Goal: Find specific page/section: Find specific page/section

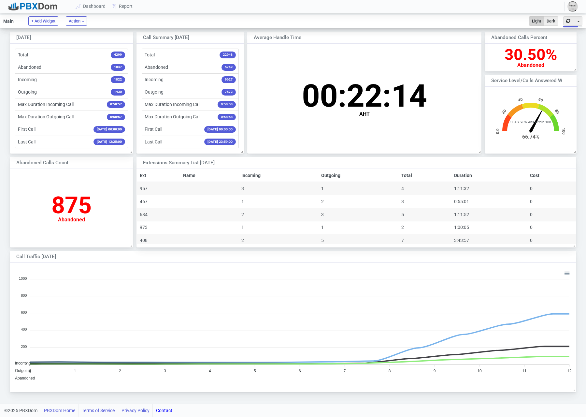
scroll to position [126, 566]
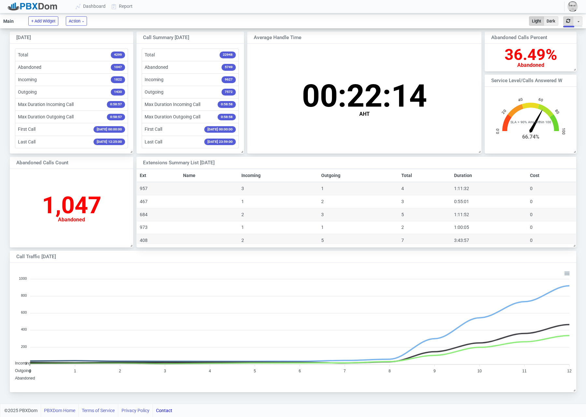
click at [568, 22] on button "button" at bounding box center [568, 20] width 10 height 9
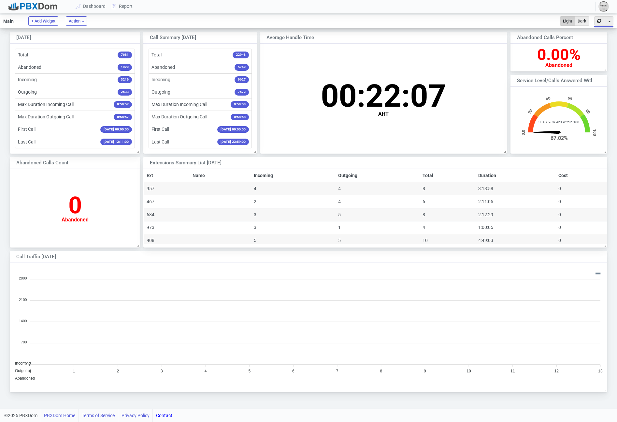
scroll to position [64, 96]
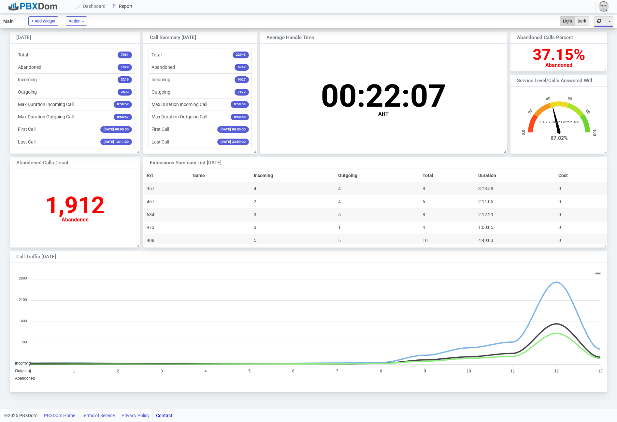
click at [123, 9] on link "Report" at bounding box center [122, 6] width 27 height 12
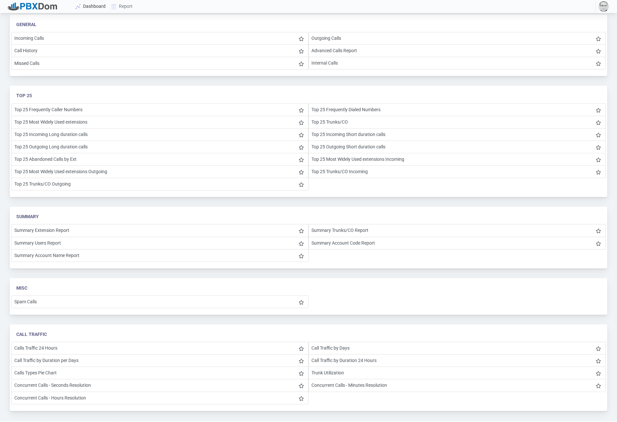
click at [79, 3] on link "Dashboard" at bounding box center [91, 6] width 36 height 12
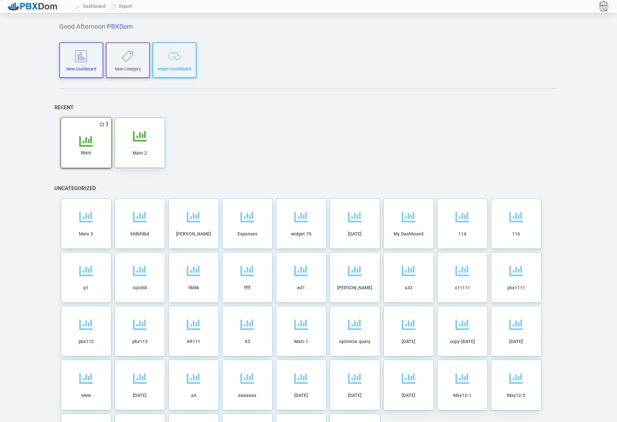
click at [83, 145] on icon at bounding box center [86, 142] width 14 height 14
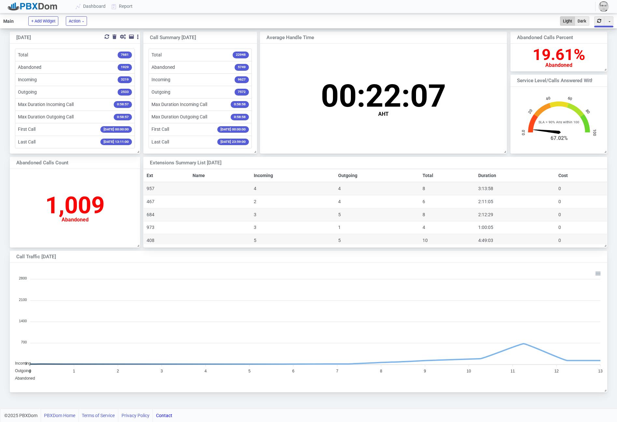
scroll to position [126, 597]
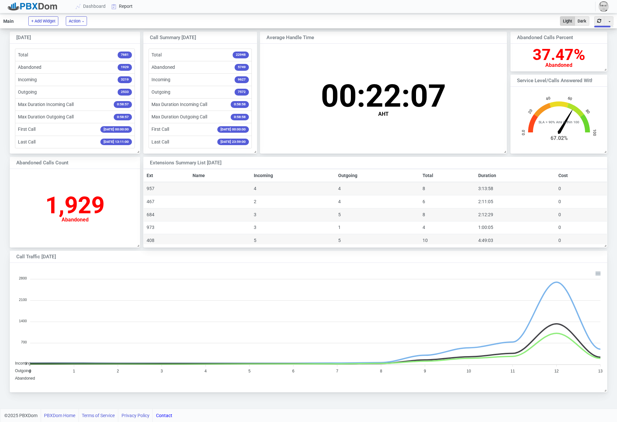
click at [132, 4] on link "Report" at bounding box center [122, 6] width 27 height 12
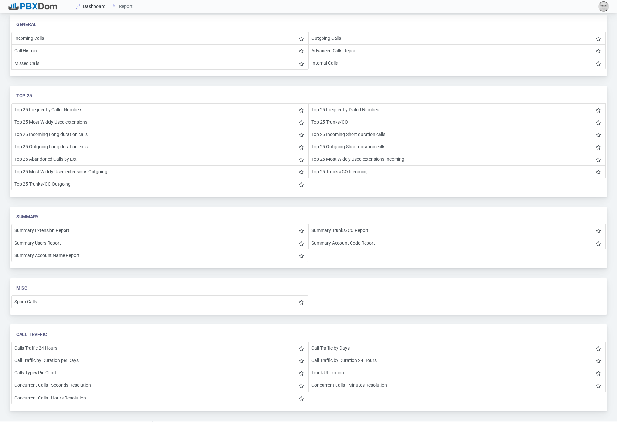
click at [79, 6] on icon at bounding box center [78, 6] width 10 height 5
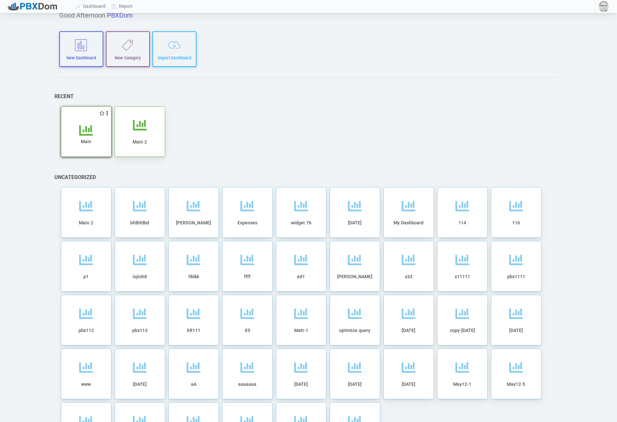
scroll to position [16, 0]
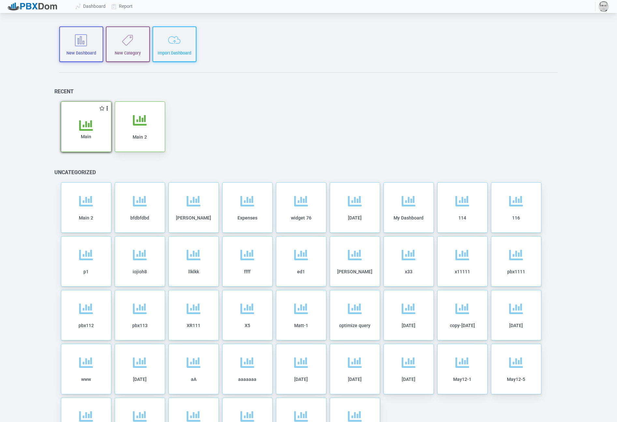
click at [89, 126] on icon at bounding box center [86, 126] width 14 height 14
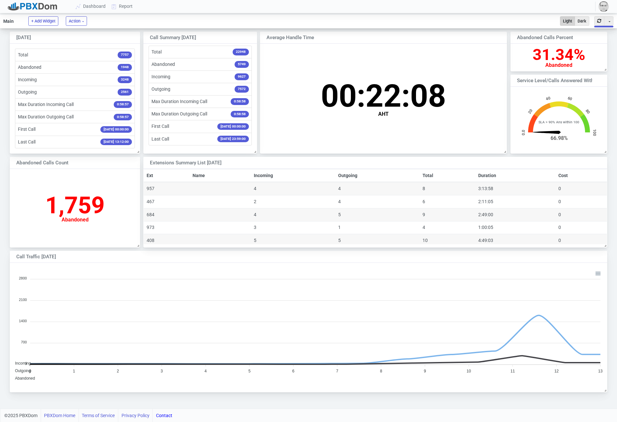
scroll to position [64, 96]
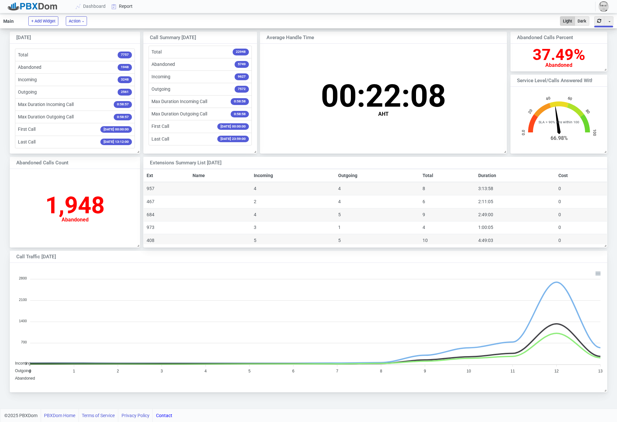
click at [124, 8] on link "Report" at bounding box center [122, 6] width 27 height 12
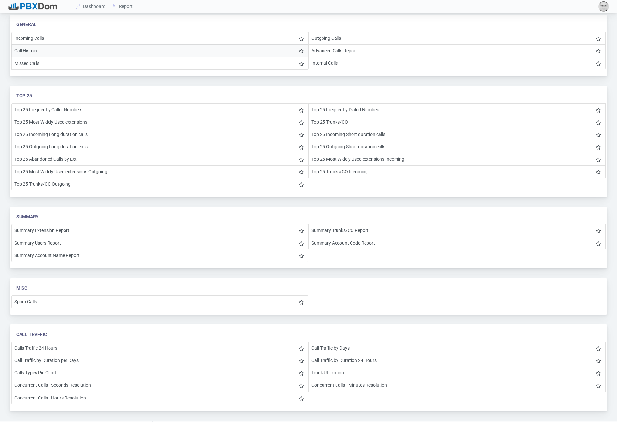
click at [105, 46] on li "Call History" at bounding box center [159, 50] width 297 height 13
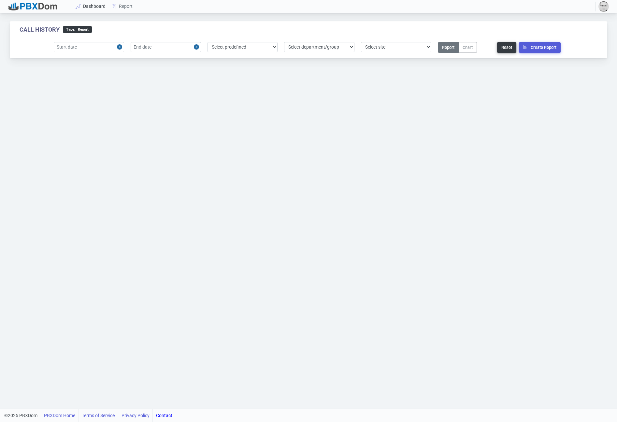
click at [90, 4] on link "Dashboard" at bounding box center [91, 6] width 36 height 12
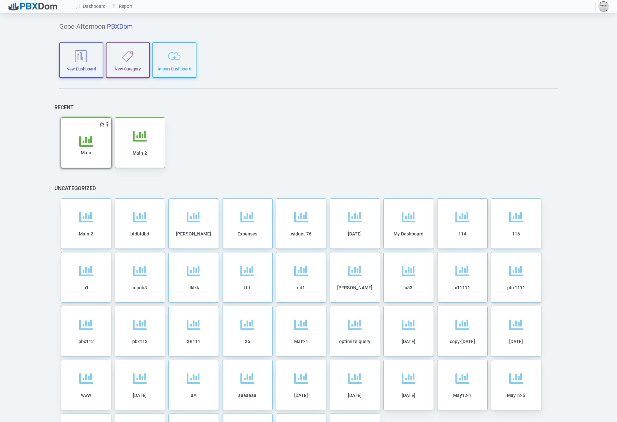
click at [90, 128] on div "Main" at bounding box center [86, 148] width 50 height 40
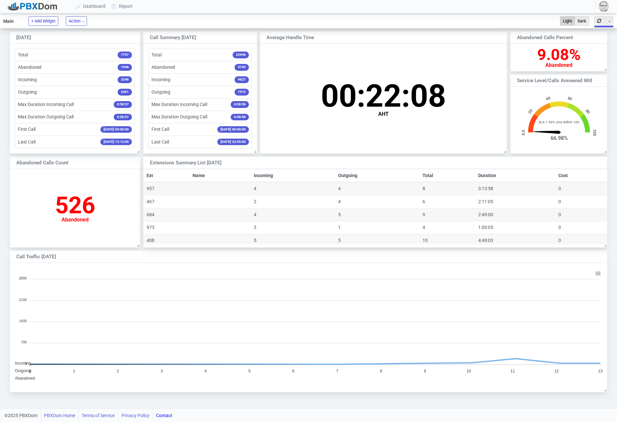
scroll to position [126, 597]
